Goal: Information Seeking & Learning: Compare options

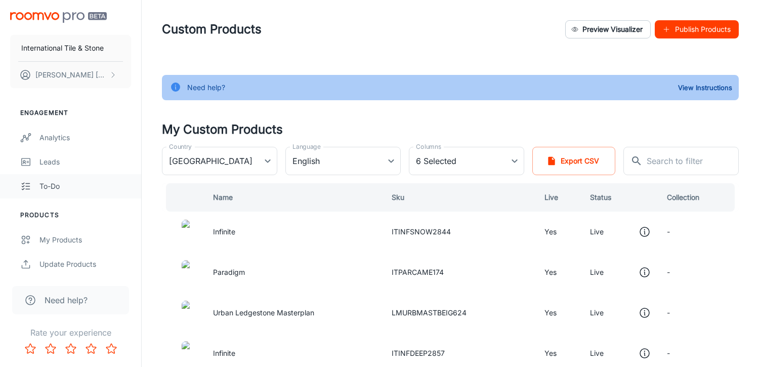
click at [56, 189] on div "To-do" at bounding box center [85, 186] width 92 height 11
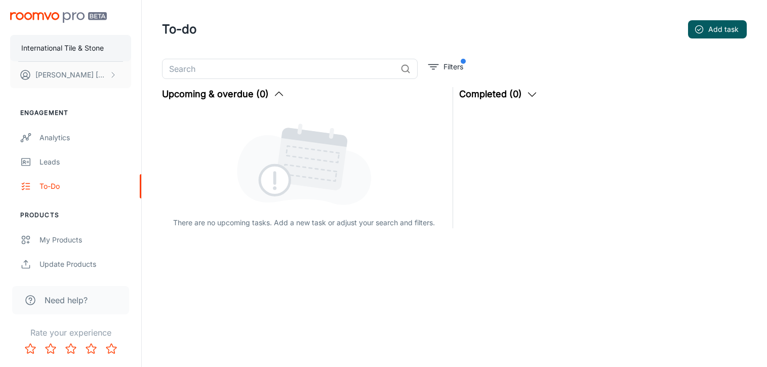
click at [62, 48] on p "International Tile & Stone" at bounding box center [62, 48] width 83 height 11
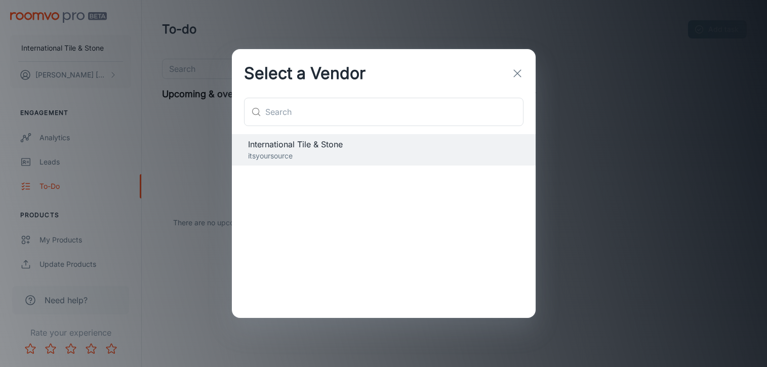
click at [521, 75] on icon "button" at bounding box center [517, 73] width 12 height 12
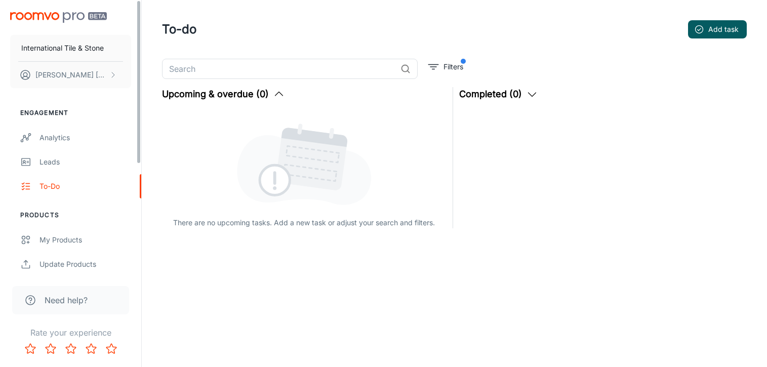
click at [43, 16] on img "scrollable content" at bounding box center [58, 17] width 97 height 11
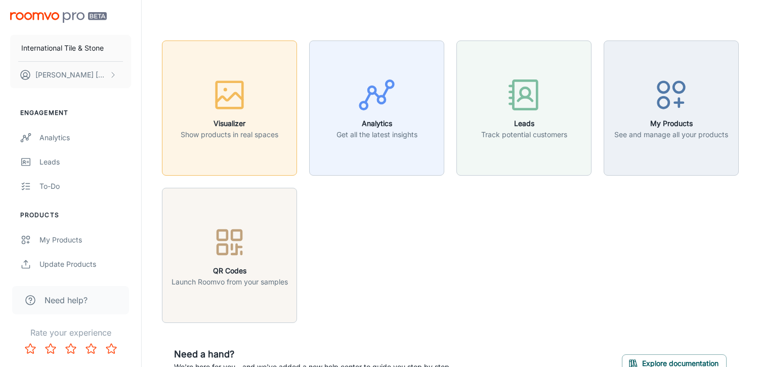
click at [247, 95] on icon "button" at bounding box center [230, 95] width 38 height 38
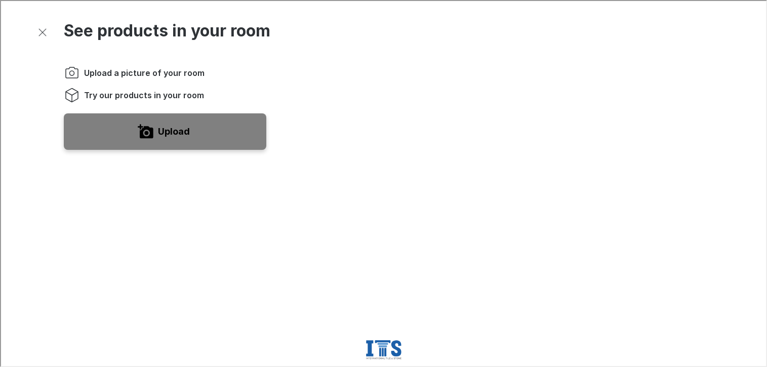
click at [145, 94] on span "Try our products in your room" at bounding box center [143, 94] width 120 height 11
click at [69, 94] on icon "Instructions" at bounding box center [71, 94] width 16 height 16
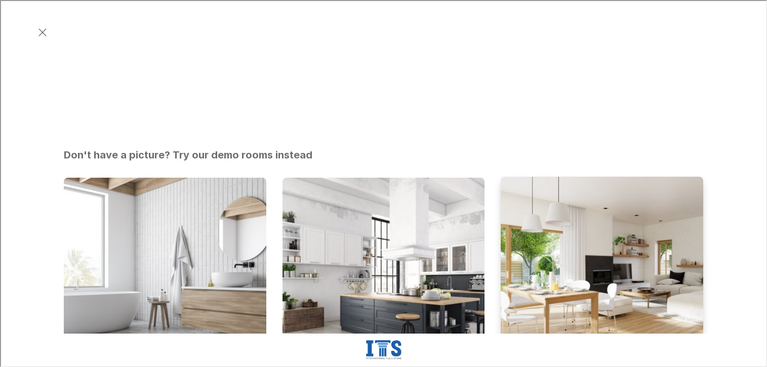
scroll to position [405, 0]
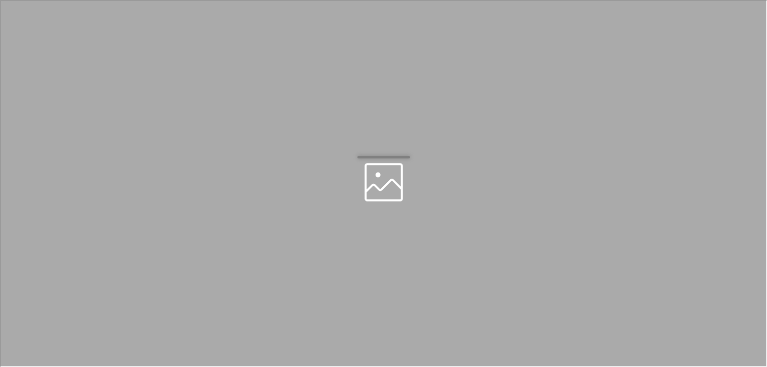
scroll to position [0, 0]
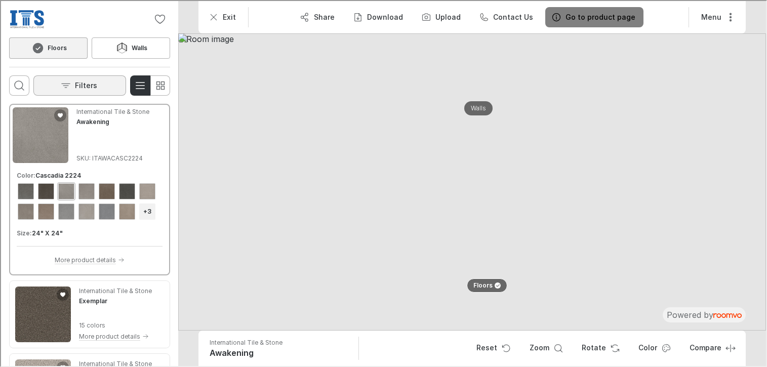
click at [99, 83] on button "Filters" at bounding box center [78, 84] width 93 height 20
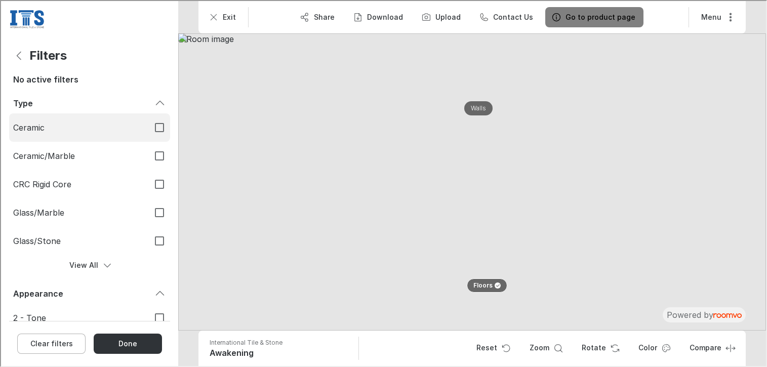
click at [58, 120] on label "Ceramic" at bounding box center [88, 126] width 161 height 28
click at [148, 120] on input "Ceramic" at bounding box center [158, 126] width 21 height 21
checkbox input "true"
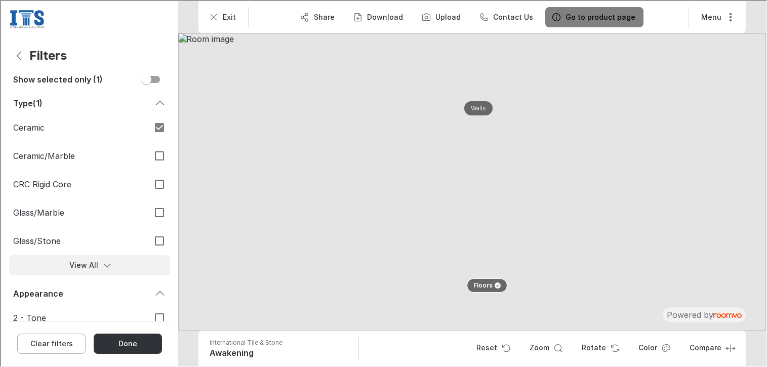
click at [80, 267] on button "View All" at bounding box center [88, 264] width 161 height 20
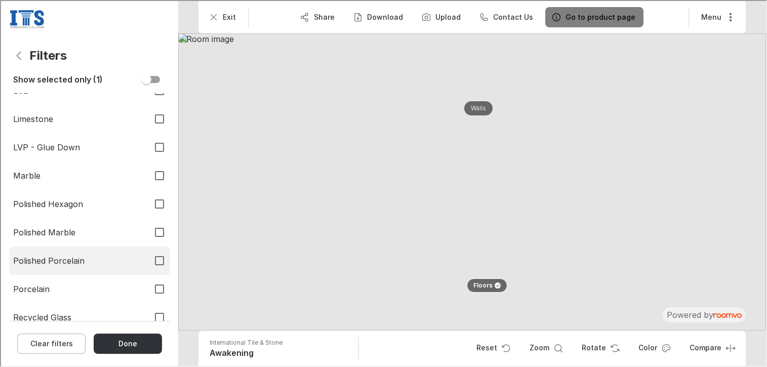
scroll to position [253, 0]
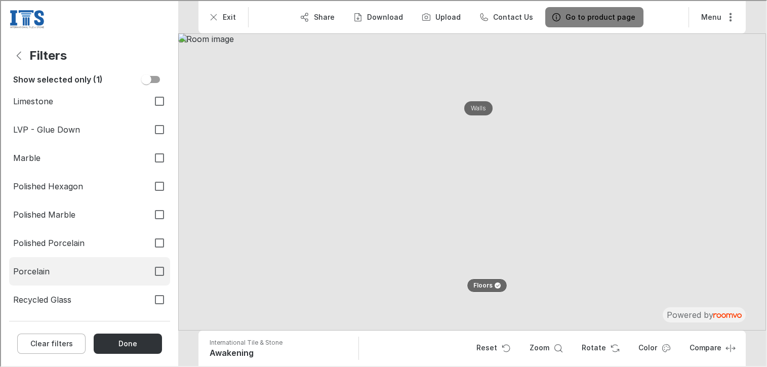
click at [152, 271] on input "Porcelain" at bounding box center [158, 270] width 21 height 21
checkbox input "true"
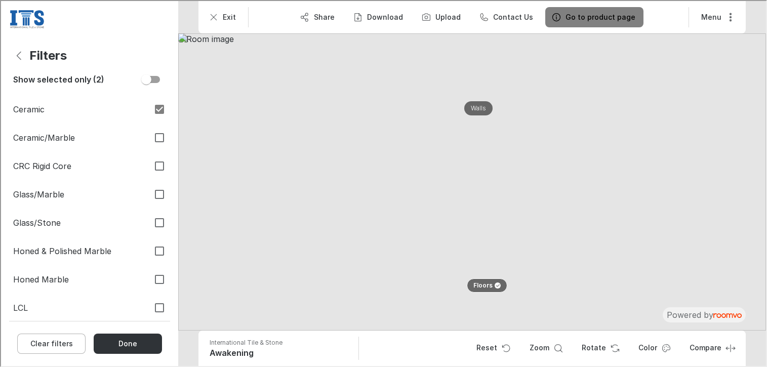
scroll to position [0, 0]
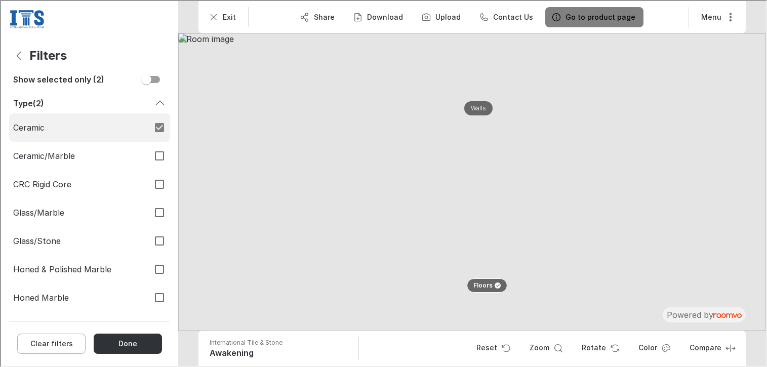
click at [150, 126] on input "Ceramic" at bounding box center [158, 126] width 21 height 21
checkbox input "false"
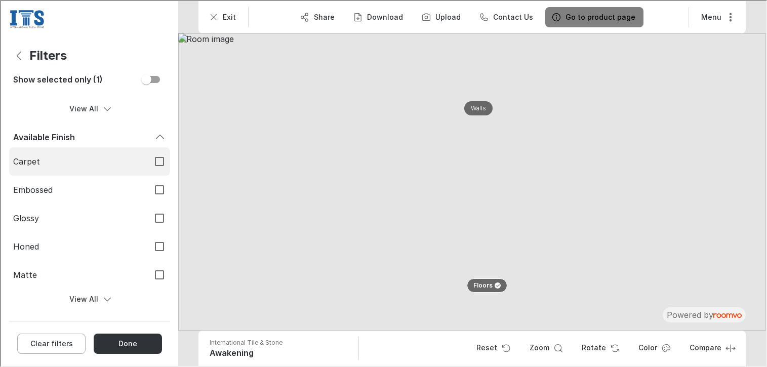
scroll to position [971, 0]
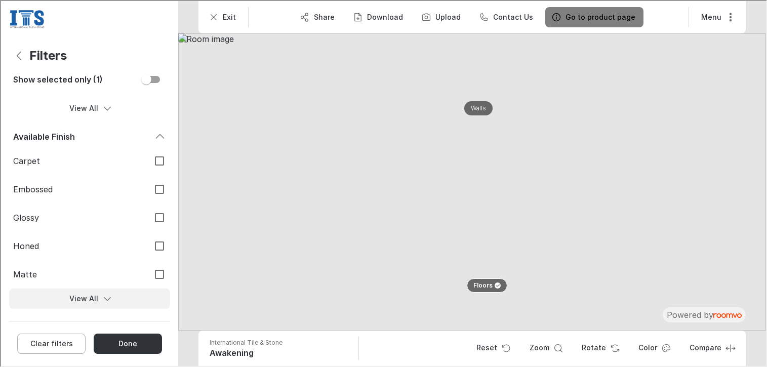
click at [81, 298] on button "View All" at bounding box center [88, 298] width 161 height 20
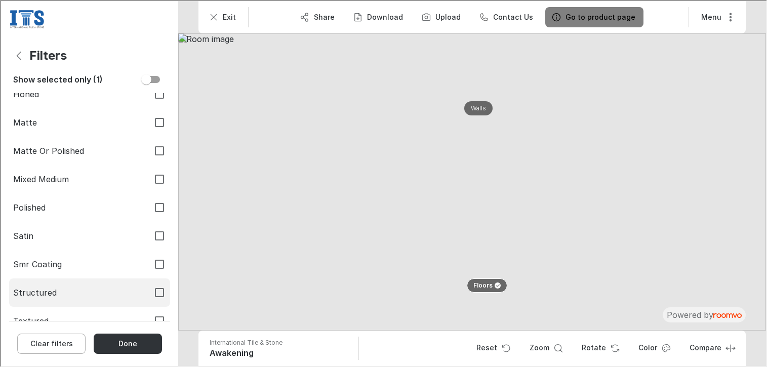
scroll to position [1149, 0]
click at [91, 291] on span "Textured" at bounding box center [76, 293] width 128 height 11
click at [148, 291] on input "Textured" at bounding box center [158, 293] width 21 height 21
checkbox input "true"
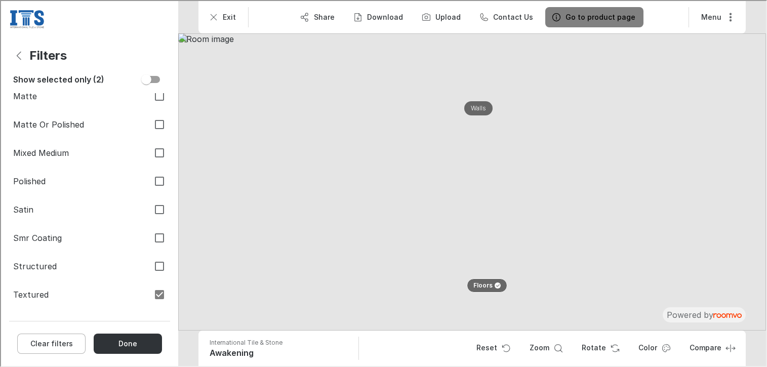
click at [128, 343] on button "Done" at bounding box center [127, 343] width 68 height 20
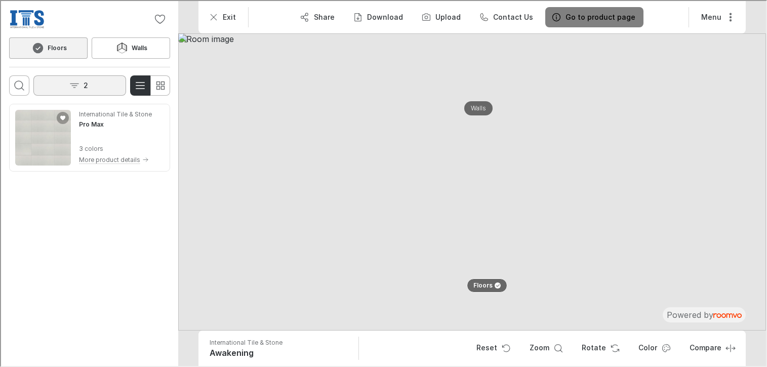
click at [84, 81] on p "2" at bounding box center [85, 84] width 5 height 10
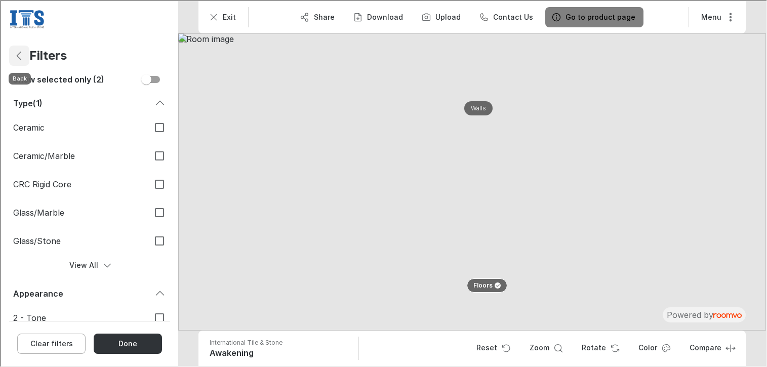
click at [20, 50] on icon "Back" at bounding box center [18, 55] width 12 height 12
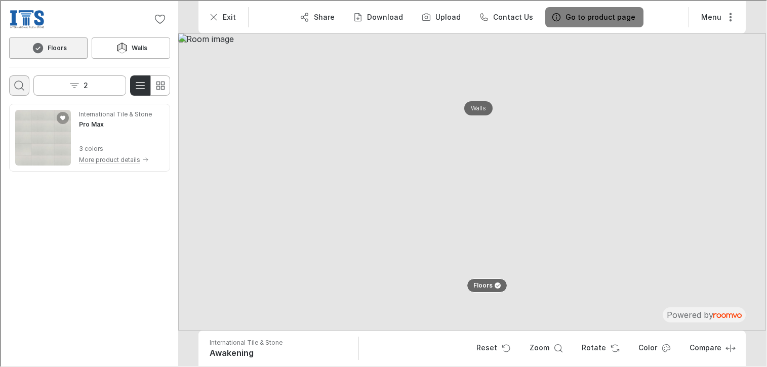
click at [17, 79] on button "Open search box" at bounding box center [18, 84] width 20 height 20
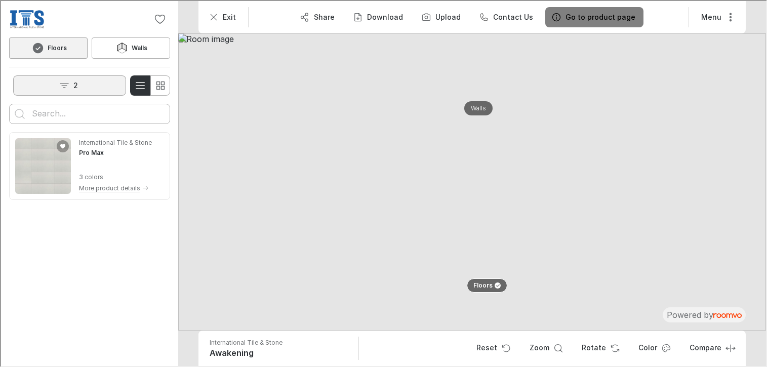
scroll to position [0, 0]
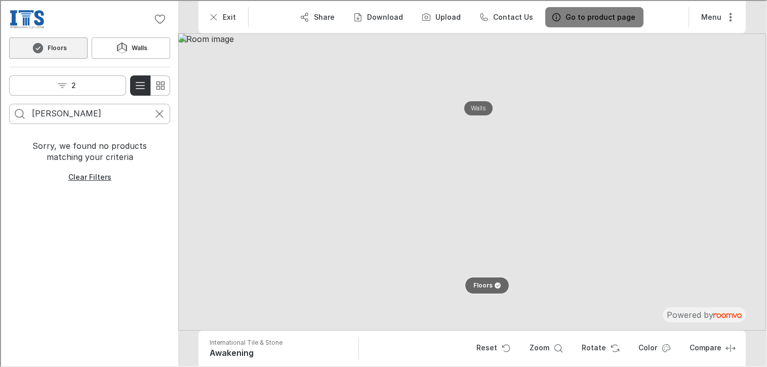
click at [486, 283] on p "Floors" at bounding box center [481, 284] width 19 height 9
click at [492, 283] on div at bounding box center [496, 285] width 8 height 6
drag, startPoint x: 82, startPoint y: 113, endPoint x: 55, endPoint y: 114, distance: 26.3
click at [55, 114] on input "[PERSON_NAME]" at bounding box center [88, 113] width 115 height 16
click at [51, 115] on input "[PERSON_NAME]" at bounding box center [88, 113] width 115 height 16
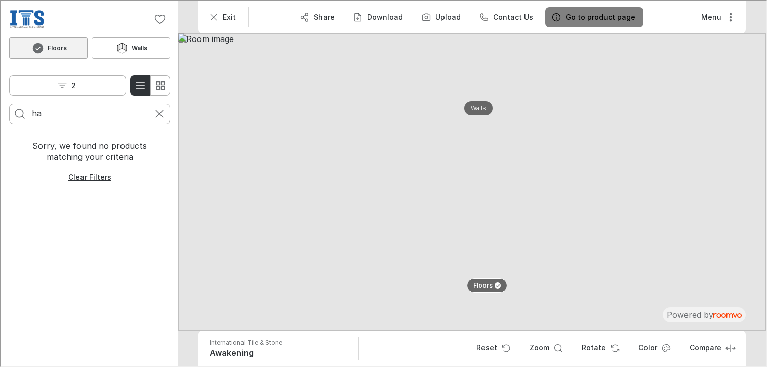
type input "h"
click at [80, 84] on button "2" at bounding box center [66, 84] width 117 height 20
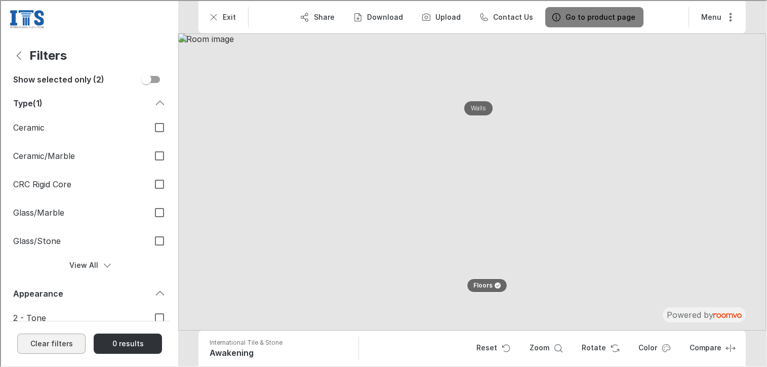
click at [58, 340] on button "Clear filters" at bounding box center [50, 343] width 68 height 20
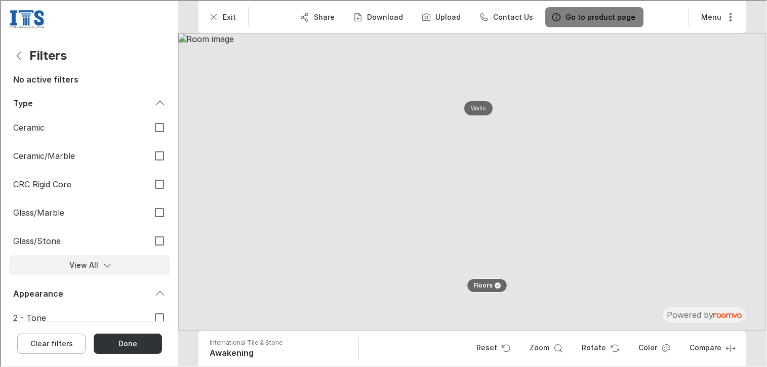
click at [79, 261] on button "View All" at bounding box center [88, 264] width 161 height 20
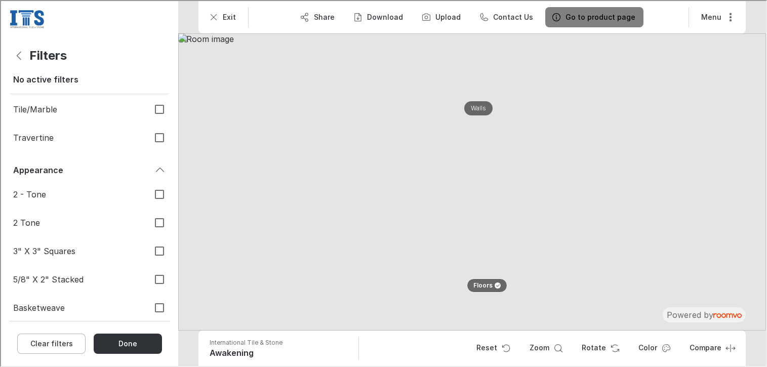
scroll to position [608, 0]
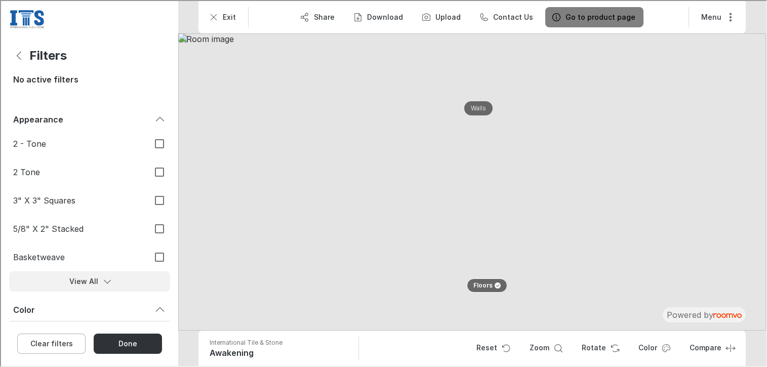
click at [102, 279] on icon "Show more filter options for Style" at bounding box center [106, 280] width 10 height 10
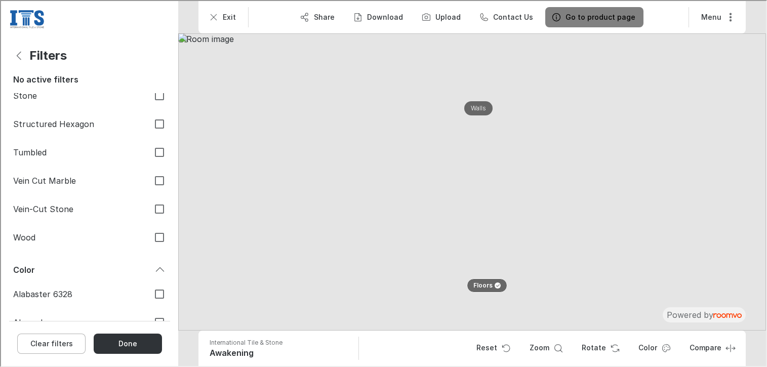
scroll to position [1620, 0]
click at [33, 236] on span "Wood" at bounding box center [76, 235] width 128 height 11
click at [148, 236] on input "Wood" at bounding box center [158, 235] width 21 height 21
checkbox input "true"
click at [141, 343] on button "Done" at bounding box center [127, 343] width 68 height 20
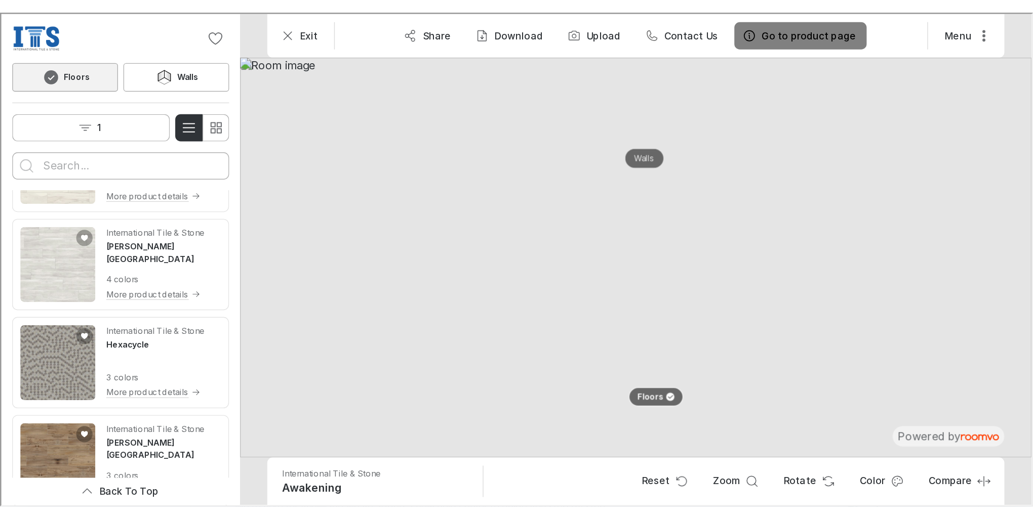
scroll to position [911, 0]
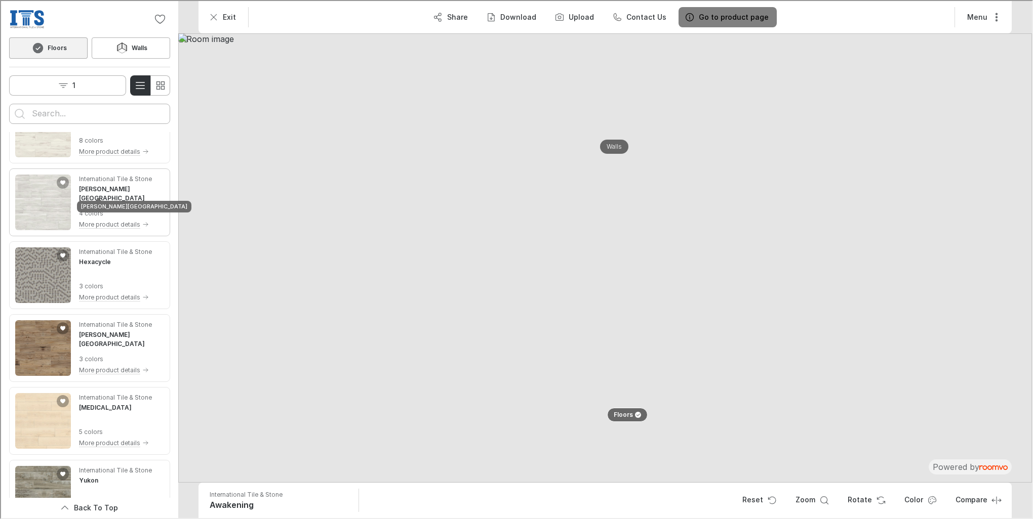
click at [108, 188] on h4 "[PERSON_NAME][GEOGRAPHIC_DATA]" at bounding box center [120, 193] width 85 height 18
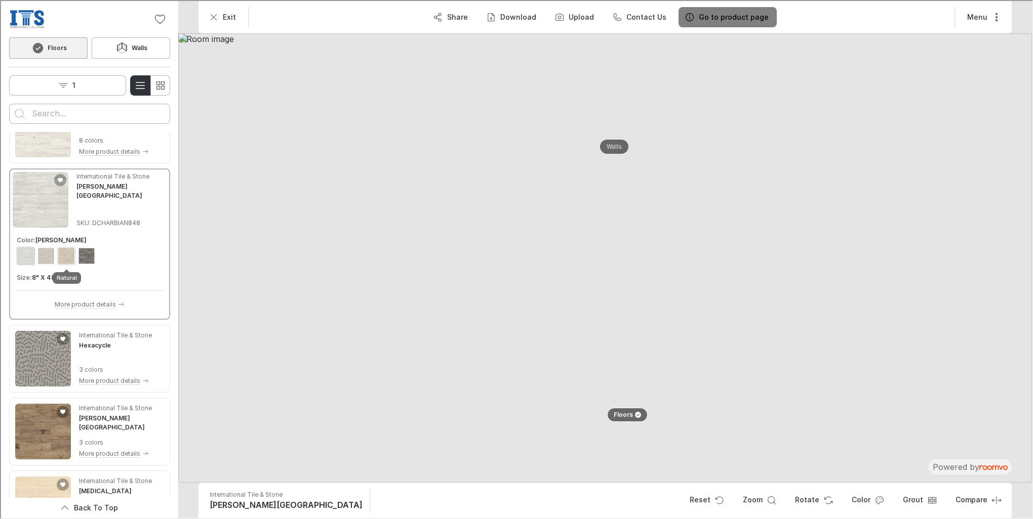
click at [62, 256] on div "View color format Natural" at bounding box center [65, 255] width 16 height 16
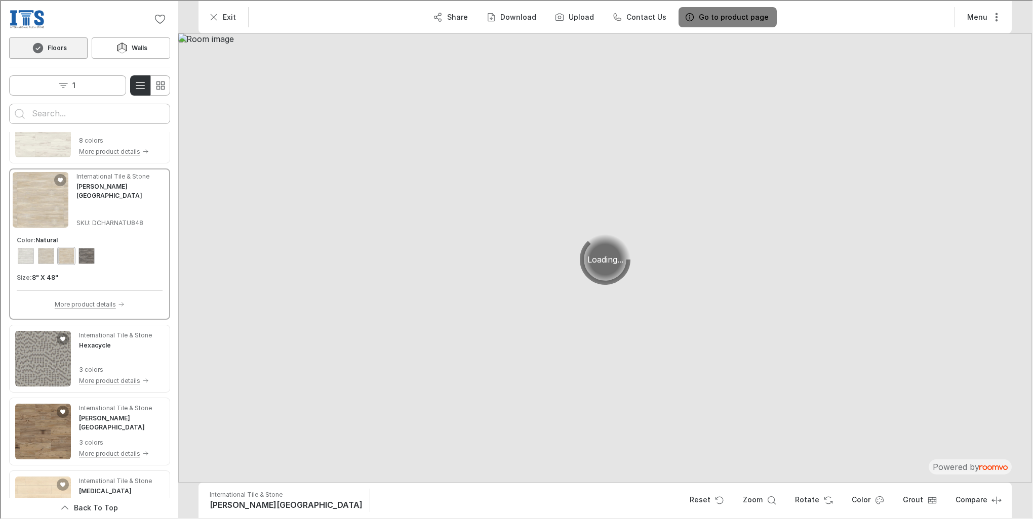
click at [85, 304] on p "More product details" at bounding box center [84, 303] width 61 height 9
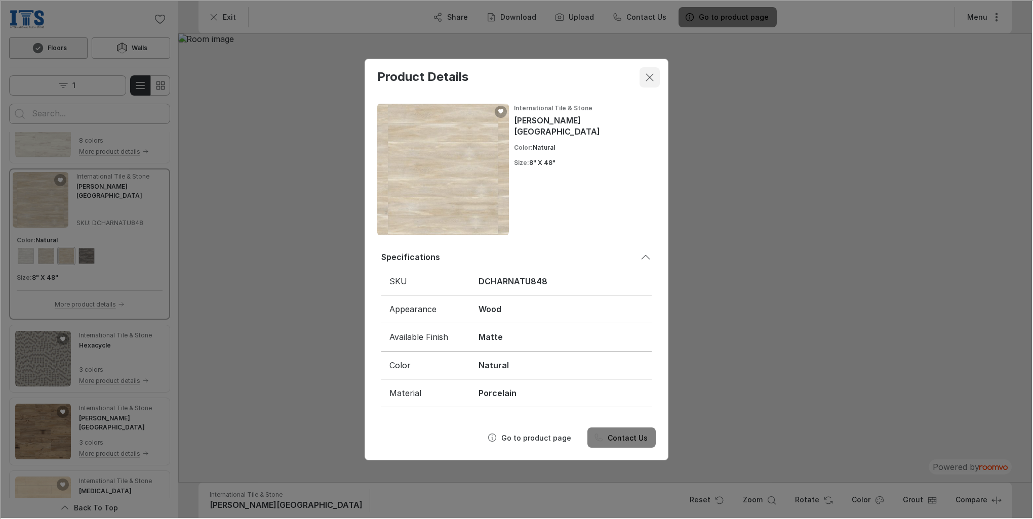
click at [648, 78] on icon "Close dialog" at bounding box center [649, 76] width 12 height 12
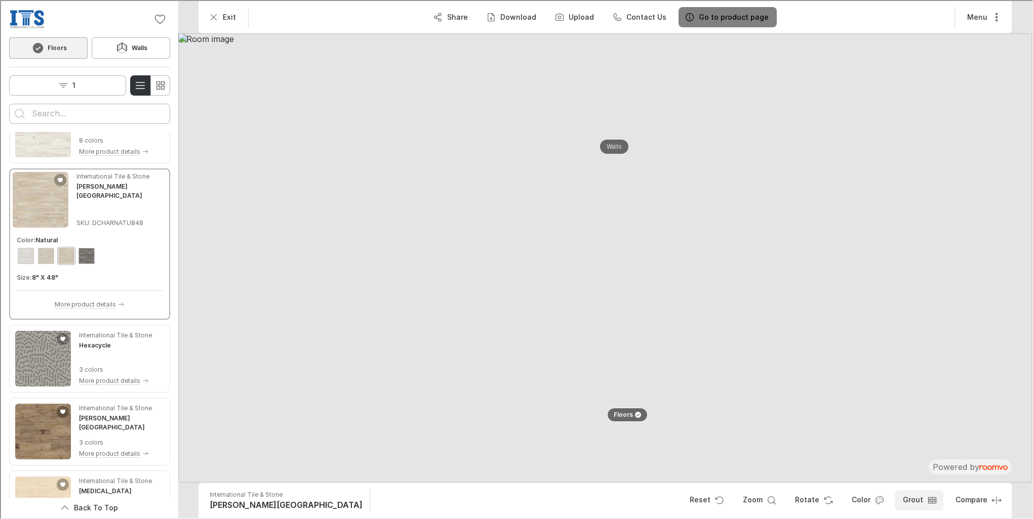
click at [759, 367] on button "Grout" at bounding box center [918, 500] width 49 height 20
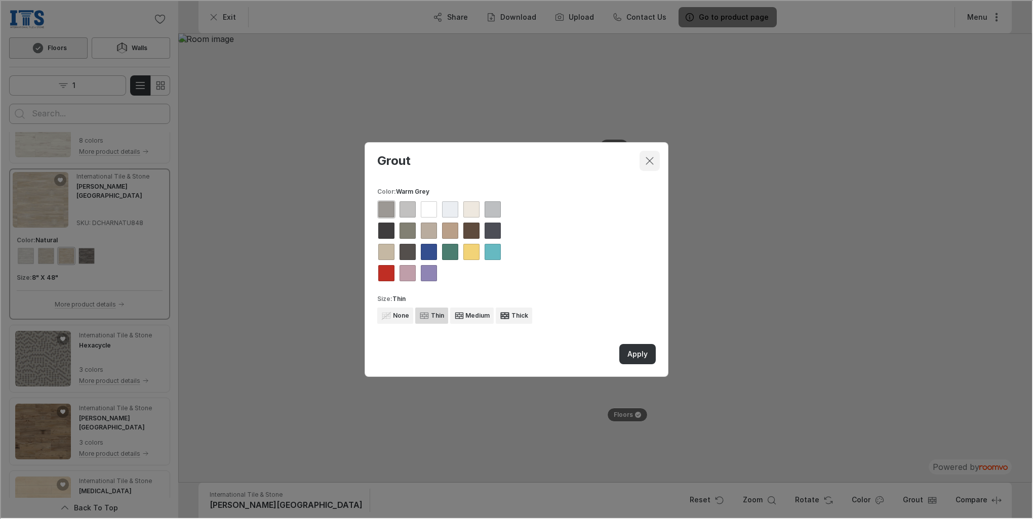
click at [650, 160] on icon "Close dialog" at bounding box center [649, 160] width 12 height 12
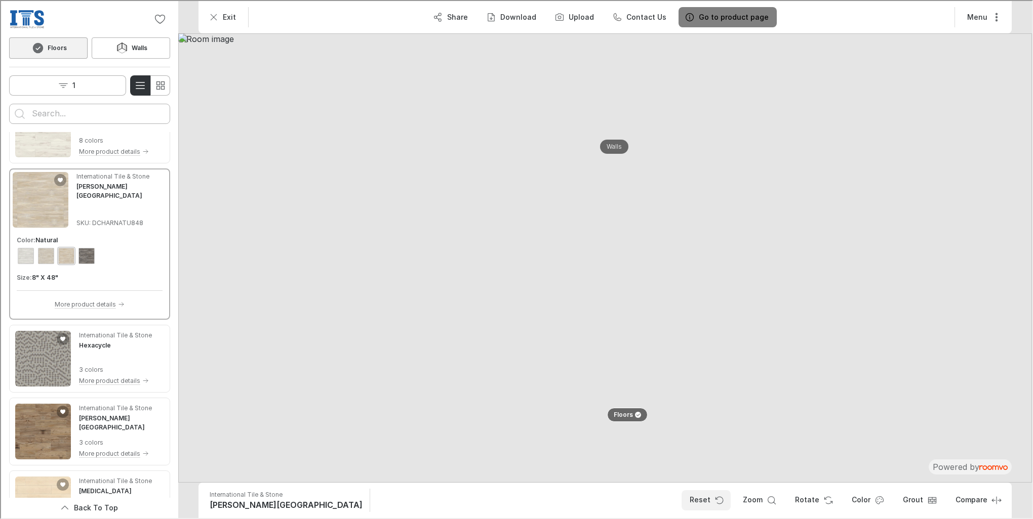
click at [721, 367] on icon "Reset product" at bounding box center [717, 499] width 7 height 7
click at [759, 367] on icon "Enter compare mode" at bounding box center [995, 500] width 10 height 10
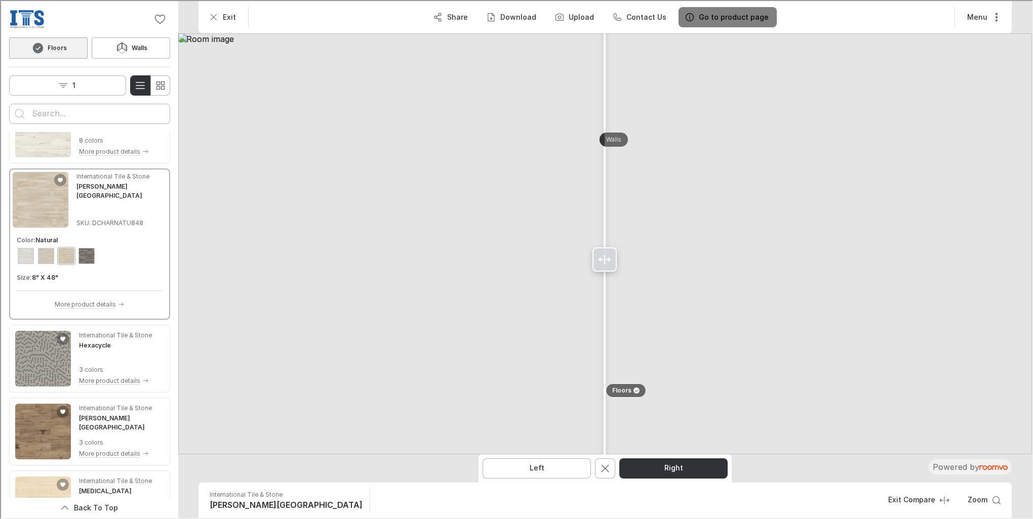
drag, startPoint x: 632, startPoint y: 260, endPoint x: 604, endPoint y: 275, distance: 32.4
click at [604, 275] on div at bounding box center [603, 258] width 16 height 517
click at [553, 367] on button "Left" at bounding box center [535, 468] width 108 height 20
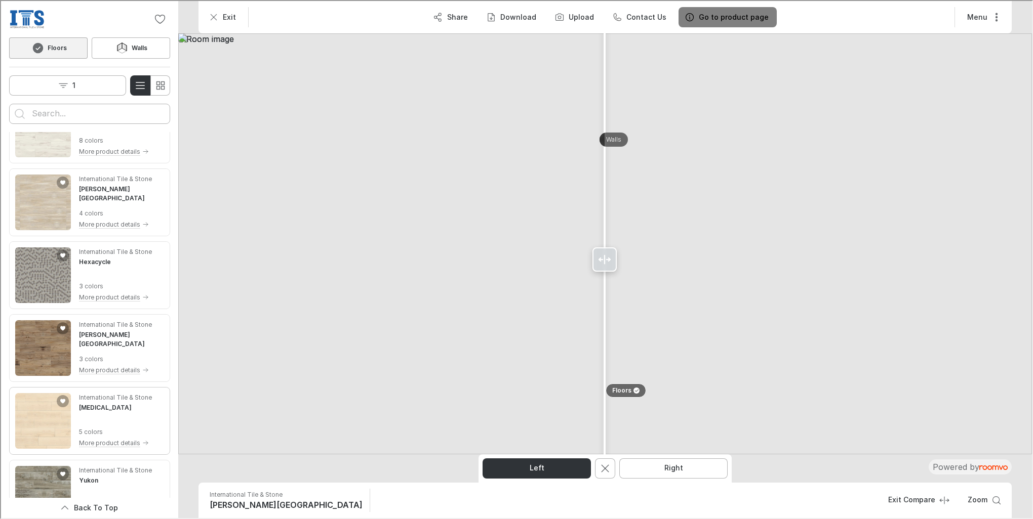
click at [103, 367] on div "International Tile & Stone [MEDICAL_DATA] 5 colors More product details" at bounding box center [114, 420] width 73 height 56
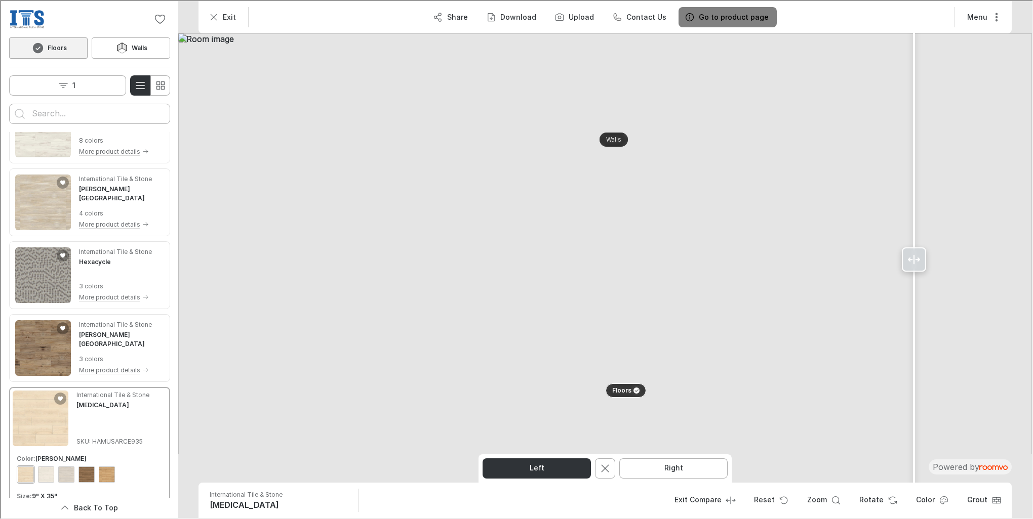
drag, startPoint x: 608, startPoint y: 262, endPoint x: 913, endPoint y: 245, distance: 305.8
click at [759, 245] on div at bounding box center [913, 258] width 16 height 517
click at [46, 279] on img "See Hexacycle in the room" at bounding box center [42, 275] width 56 height 56
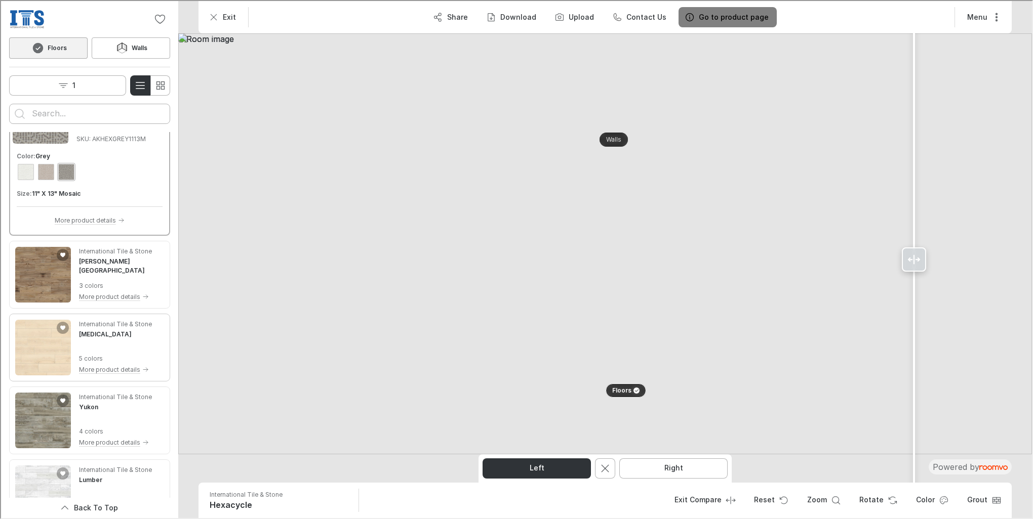
scroll to position [1165, 0]
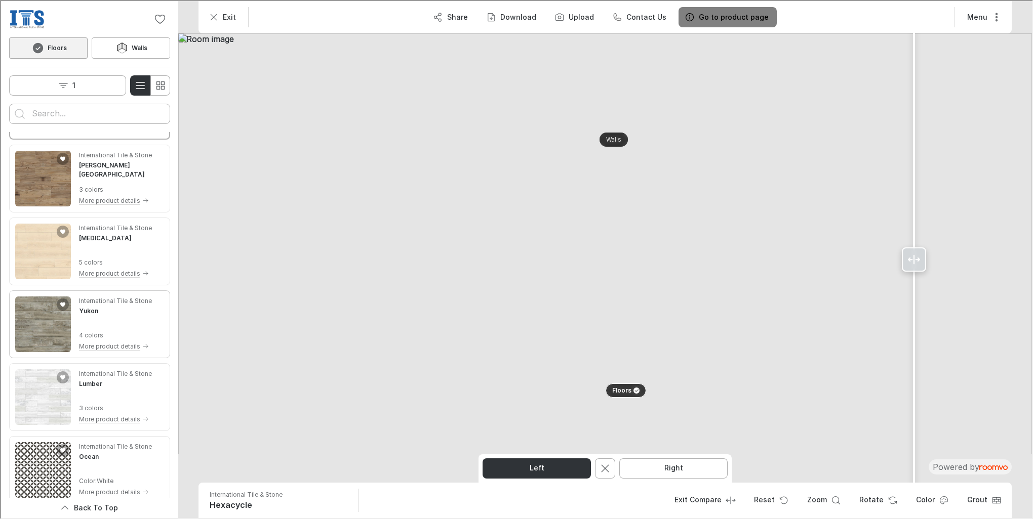
click at [48, 323] on img "See Yukon in the room" at bounding box center [42, 324] width 56 height 56
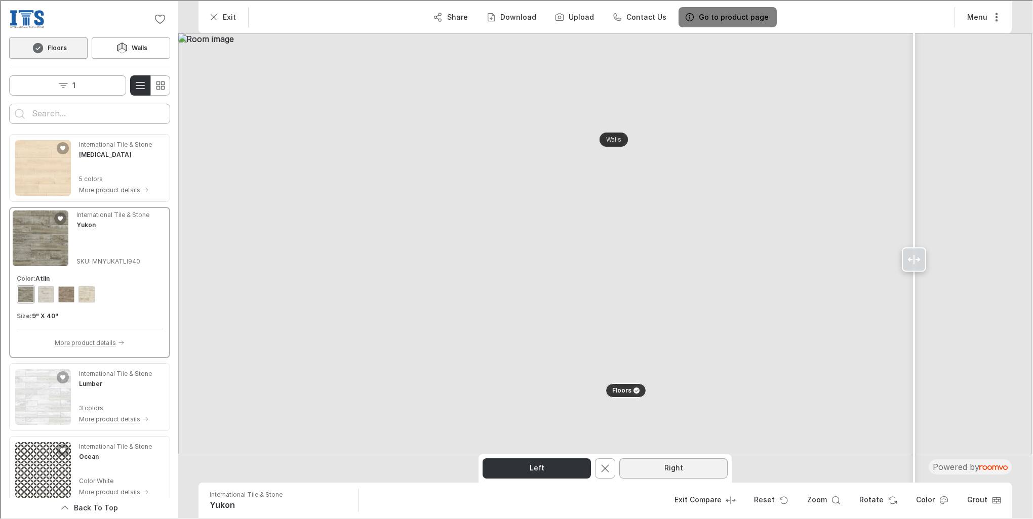
click at [664, 367] on button "Right" at bounding box center [672, 468] width 108 height 20
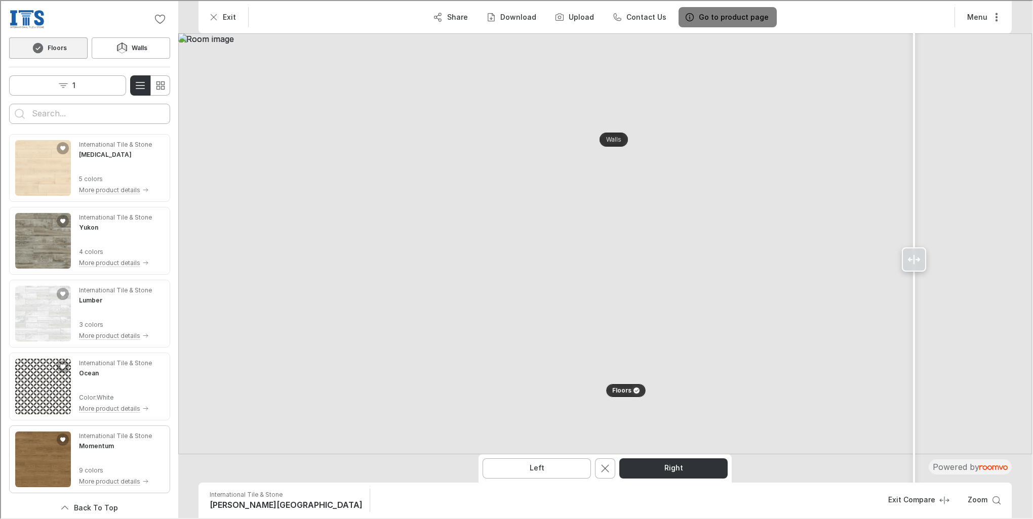
click at [128, 367] on div "International Tile & Stone Momentum" at bounding box center [114, 440] width 73 height 19
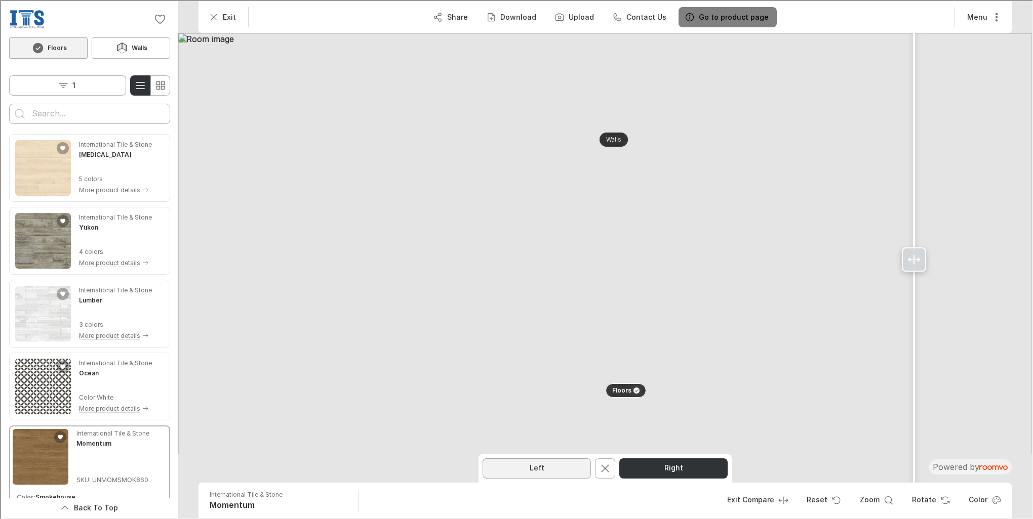
click at [552, 367] on button "Left" at bounding box center [535, 468] width 108 height 20
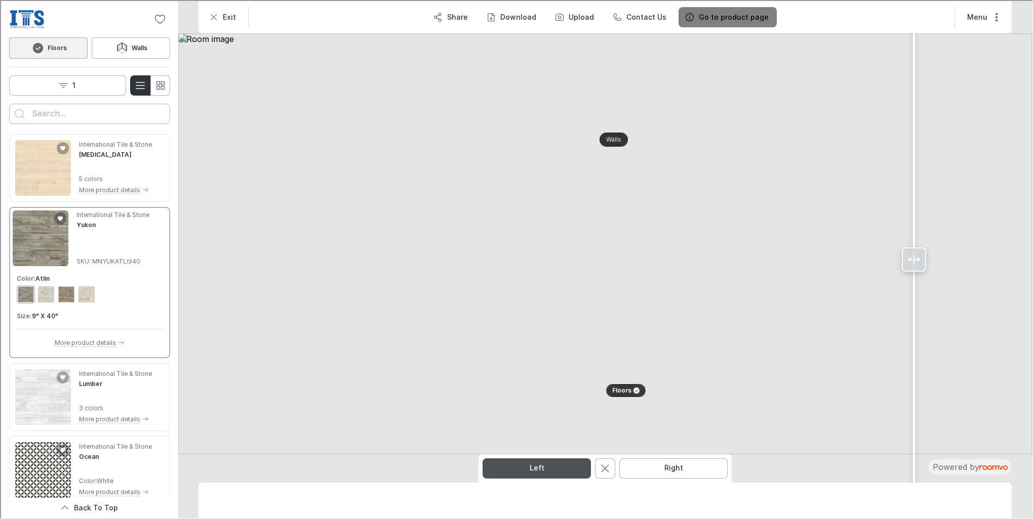
scroll to position [1239, 0]
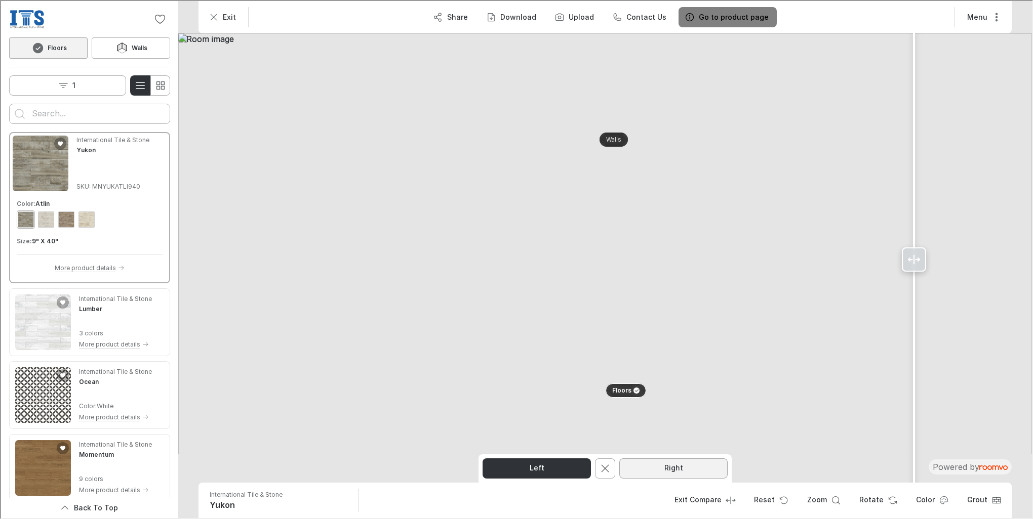
click at [655, 367] on button "Right" at bounding box center [672, 468] width 108 height 20
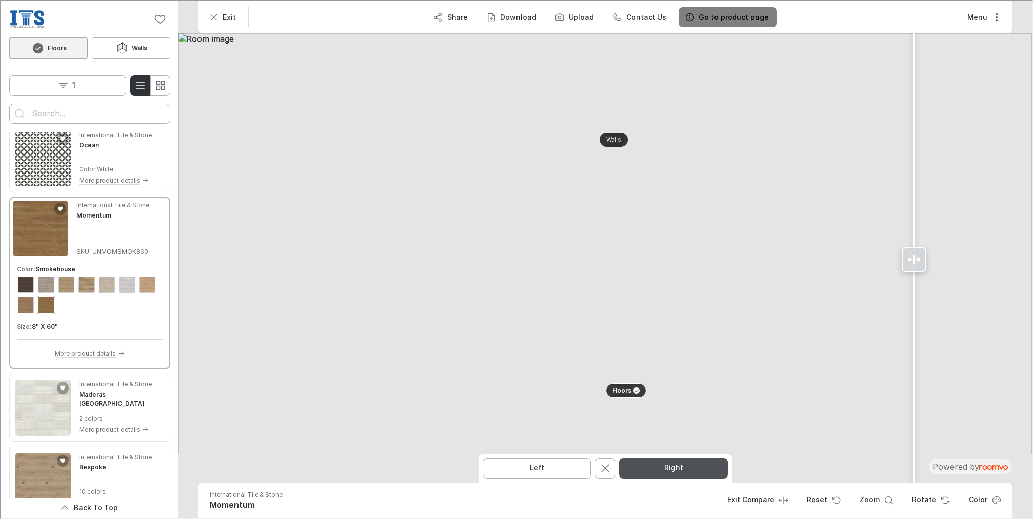
scroll to position [1415, 0]
